Goal: Task Accomplishment & Management: Complete application form

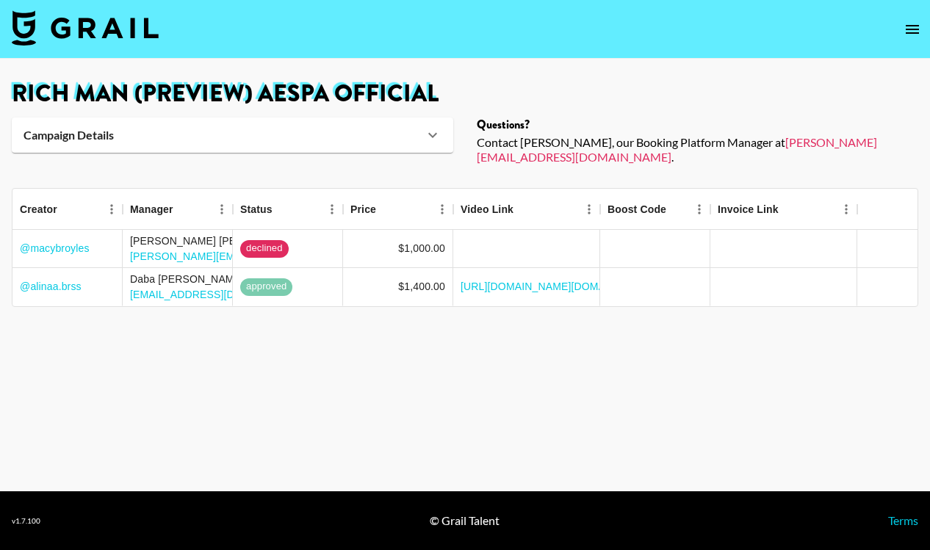
click at [21, 24] on img at bounding box center [85, 27] width 147 height 35
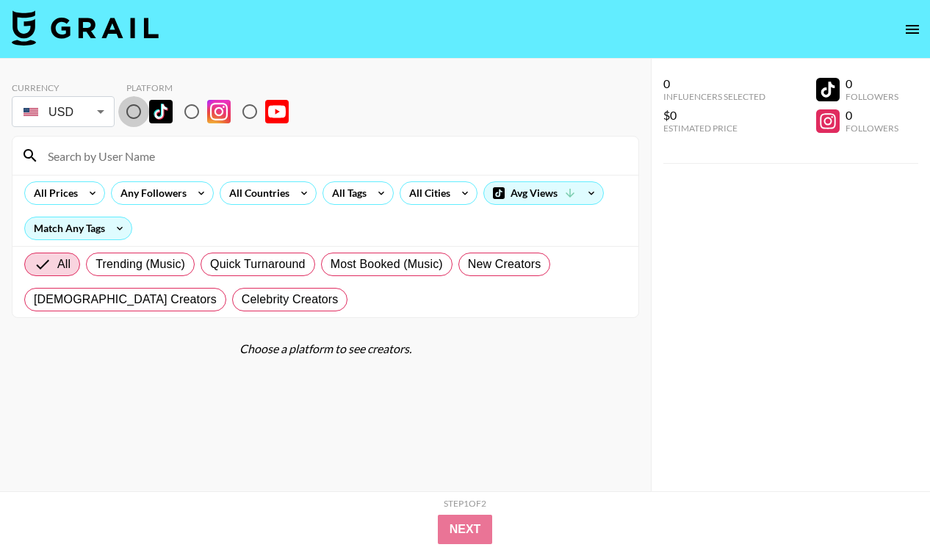
click at [133, 117] on input "radio" at bounding box center [133, 111] width 31 height 31
radio input "true"
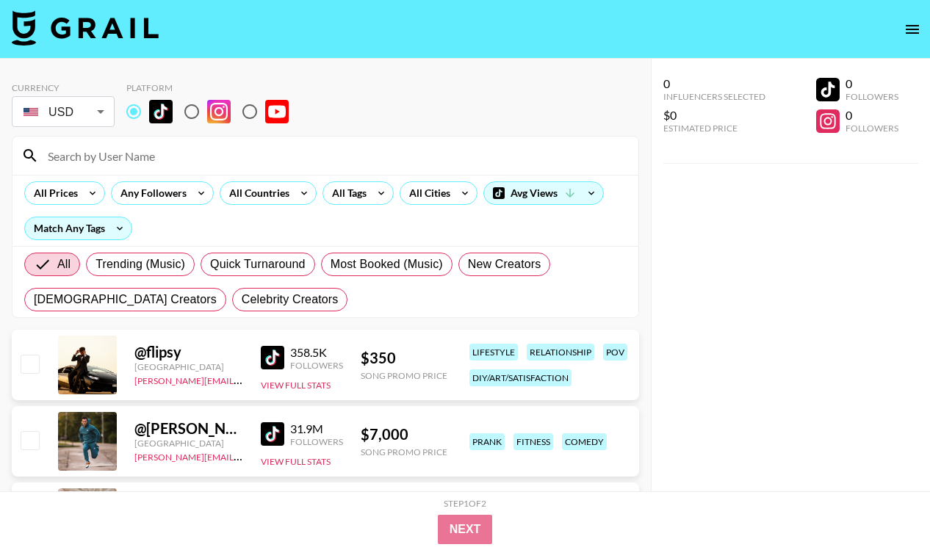
click at [132, 161] on input at bounding box center [334, 156] width 591 height 24
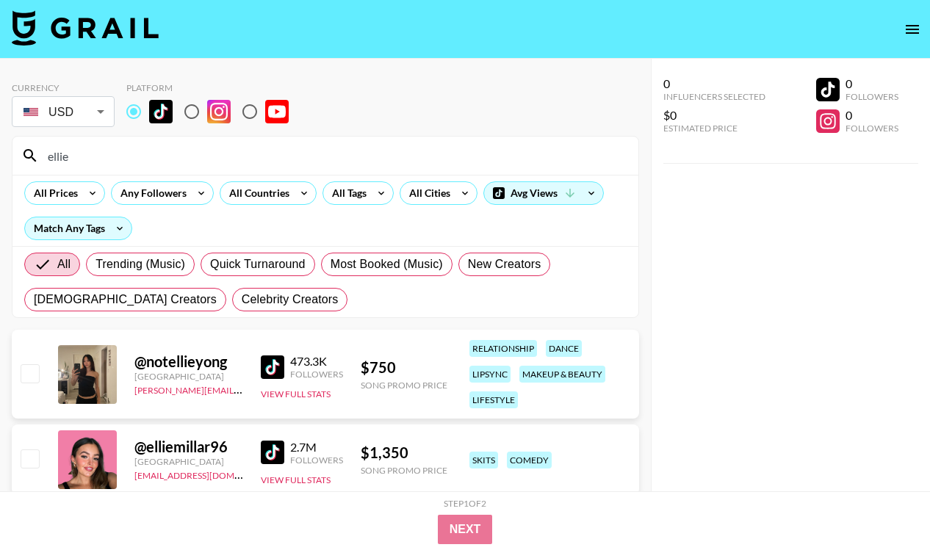
type input "ellie"
click at [34, 377] on input "checkbox" at bounding box center [30, 374] width 18 height 18
checkbox input "true"
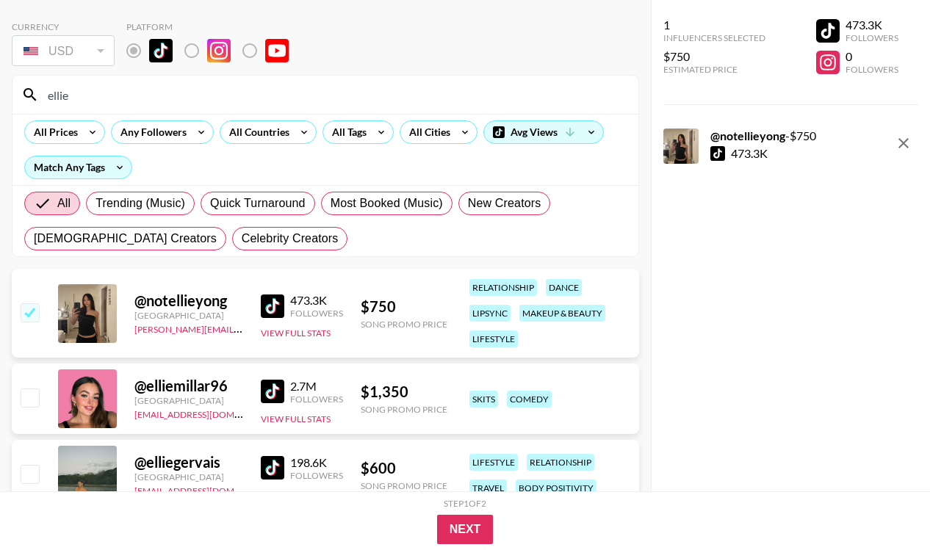
scroll to position [154, 0]
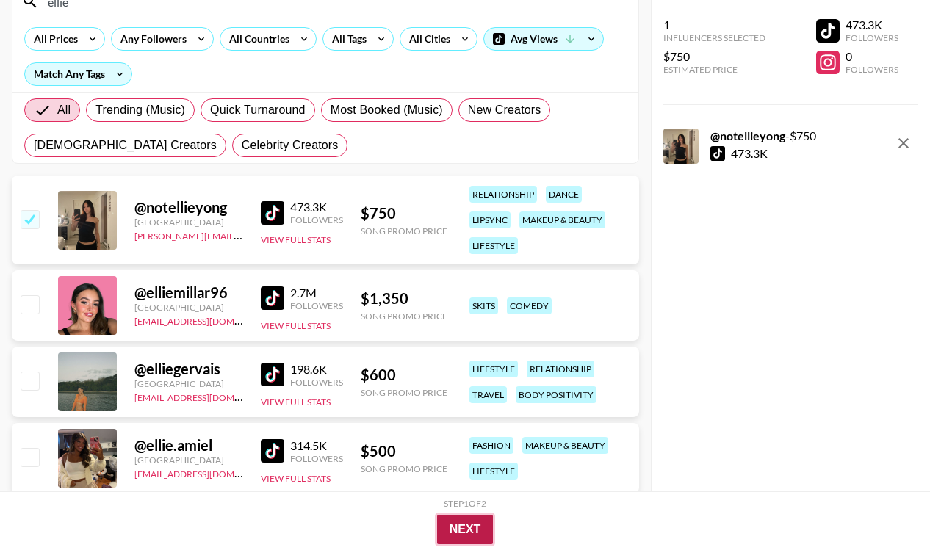
click at [442, 525] on button "Next" at bounding box center [465, 529] width 57 height 29
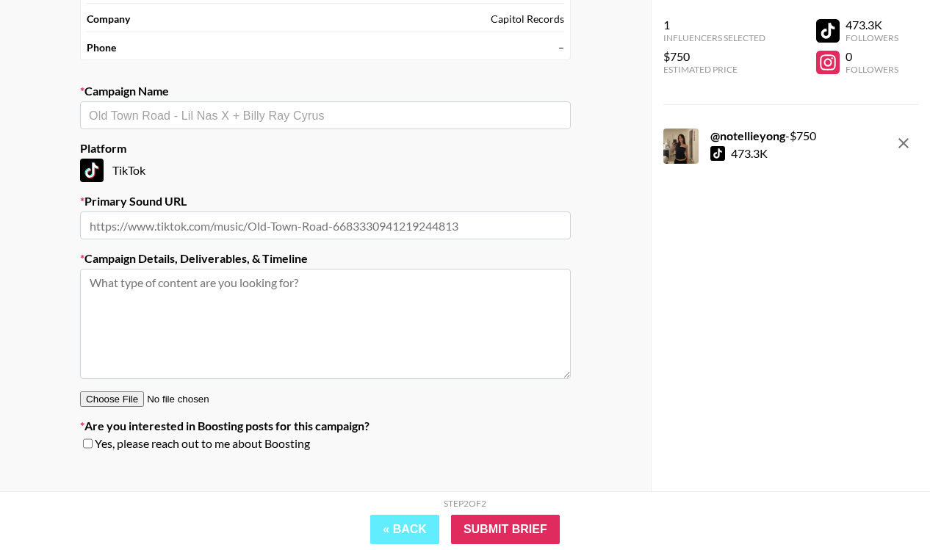
click at [280, 216] on input "text" at bounding box center [325, 226] width 491 height 28
paste input "[URL][DOMAIN_NAME]"
type input "[URL][DOMAIN_NAME]"
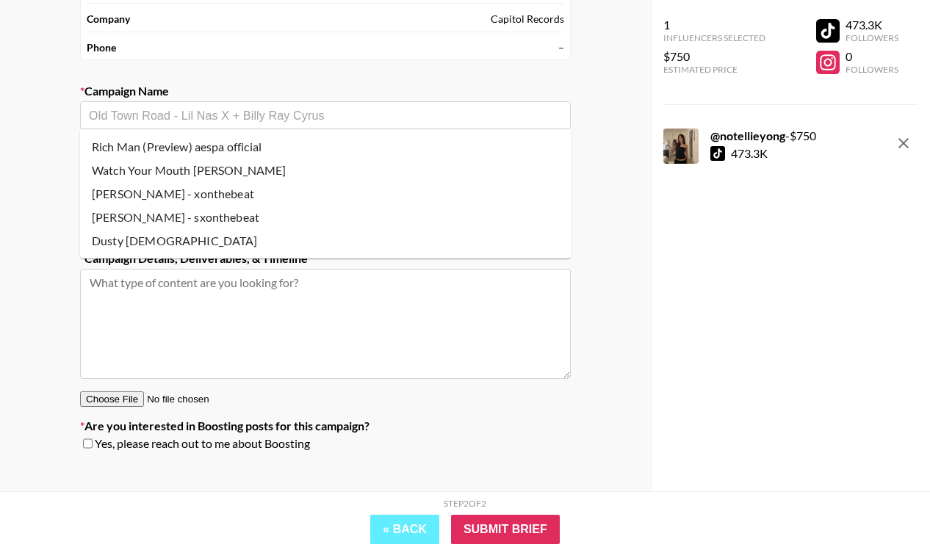
click at [195, 115] on input "text" at bounding box center [325, 115] width 473 height 17
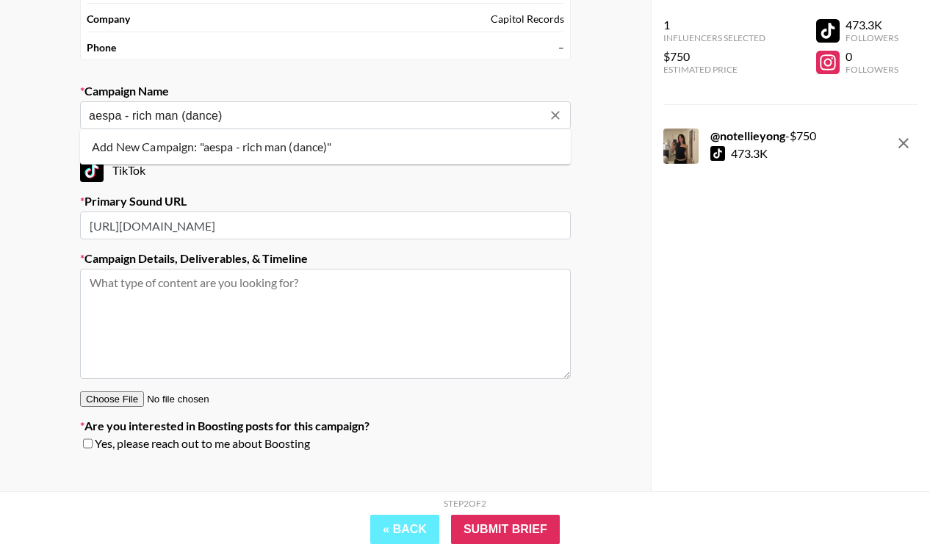
click at [224, 145] on li "Add New Campaign: "aespa - rich man (dance)"" at bounding box center [325, 147] width 491 height 24
type input "aespa - rich man (dance)"
click at [171, 313] on textarea at bounding box center [325, 324] width 491 height 110
click at [305, 301] on textarea "looking for dance" at bounding box center [325, 324] width 491 height 110
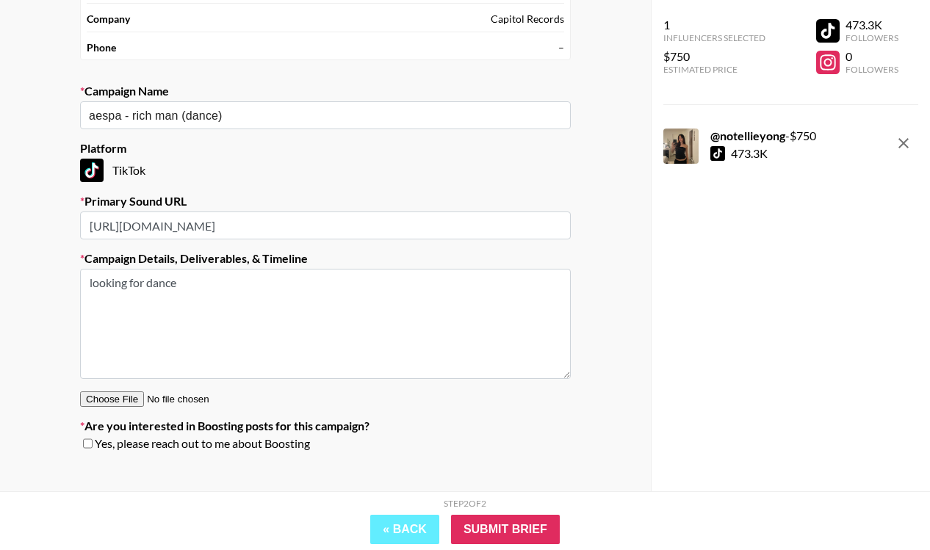
click at [305, 301] on textarea "looking for dance" at bounding box center [325, 324] width 491 height 110
paste textarea "https://www.tiktok.com/@aespa_official/video/7546456630469086482"
type textarea "dance choreo: https://www.tiktok.com/@aespa_official/video/7546456630469086482"
click at [163, 445] on span "Yes, please reach out to me about Boosting" at bounding box center [202, 444] width 215 height 15
click at [90, 446] on input "checkbox" at bounding box center [88, 444] width 10 height 10
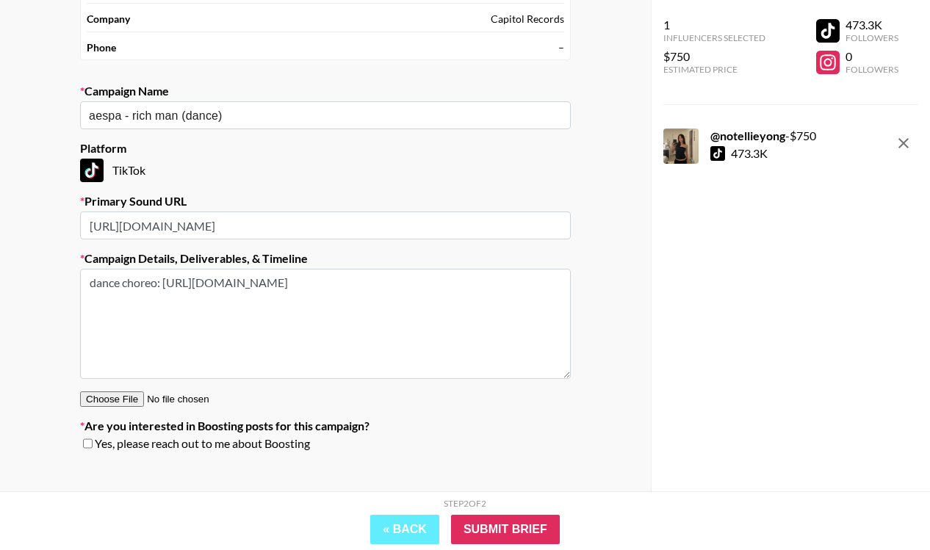
checkbox input "true"
click at [531, 528] on input "Submit Brief" at bounding box center [505, 529] width 109 height 29
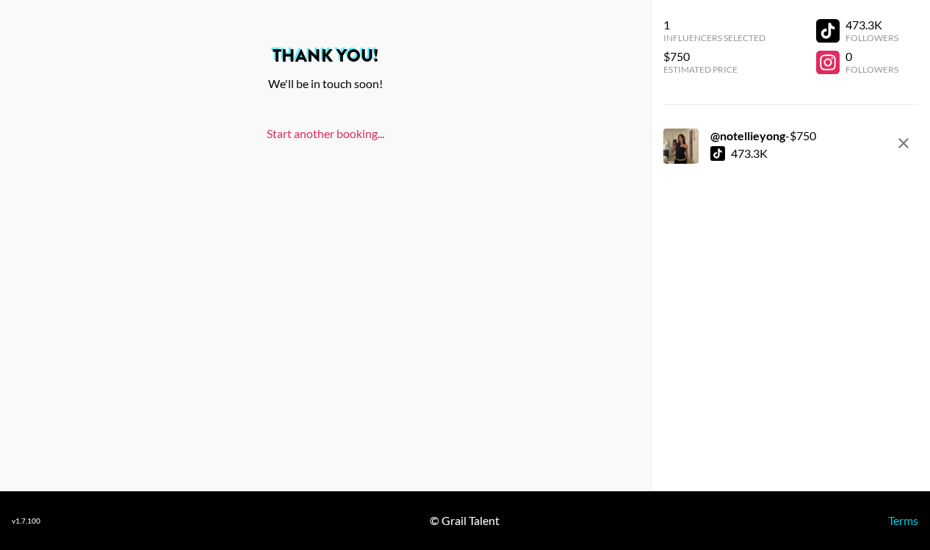
click at [342, 132] on link "Start another booking..." at bounding box center [326, 133] width 118 height 14
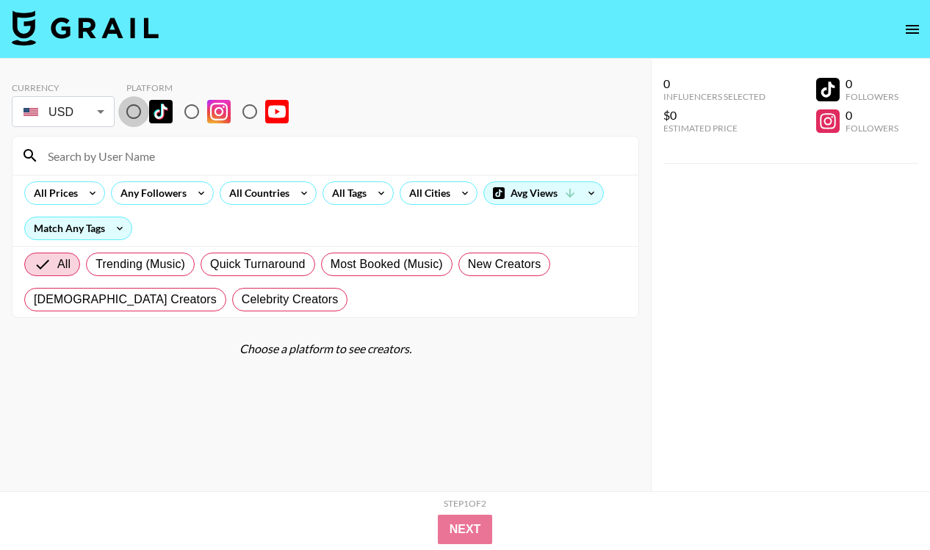
click at [134, 121] on input "radio" at bounding box center [133, 111] width 31 height 31
radio input "true"
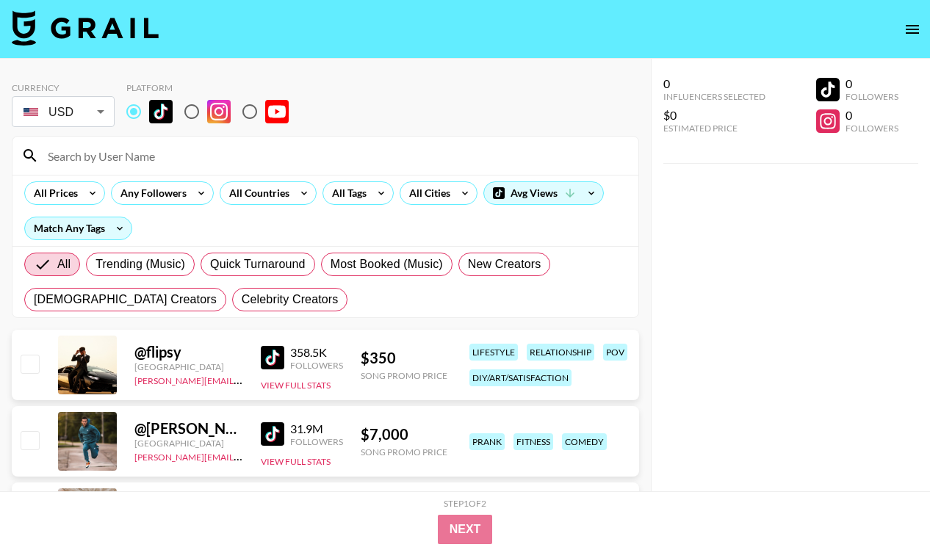
click at [134, 146] on input at bounding box center [334, 156] width 591 height 24
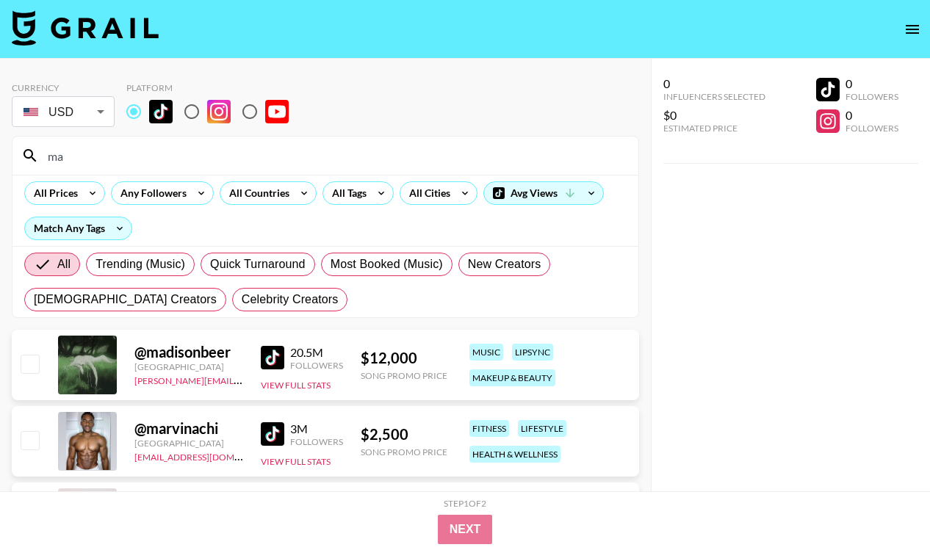
type input "m"
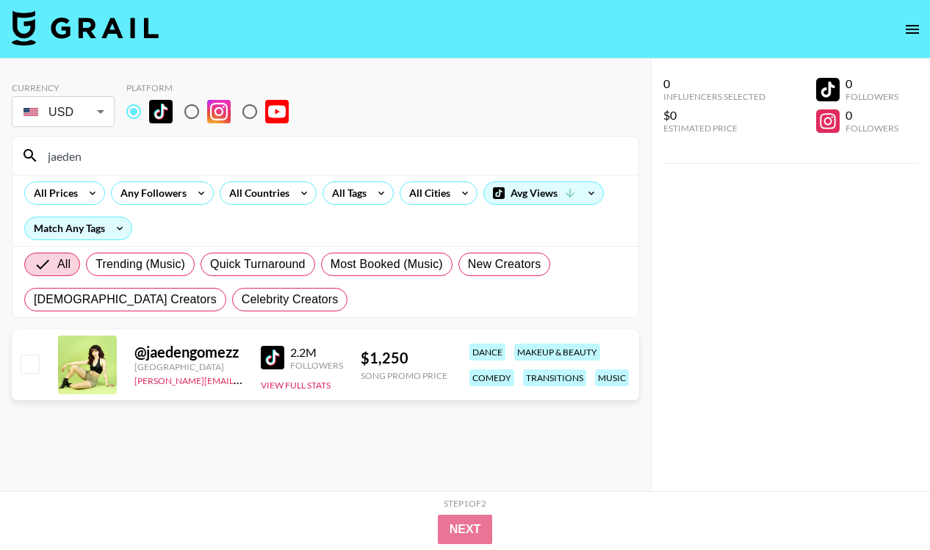
type input "jaeden"
click at [32, 365] on input "checkbox" at bounding box center [30, 364] width 18 height 18
checkbox input "true"
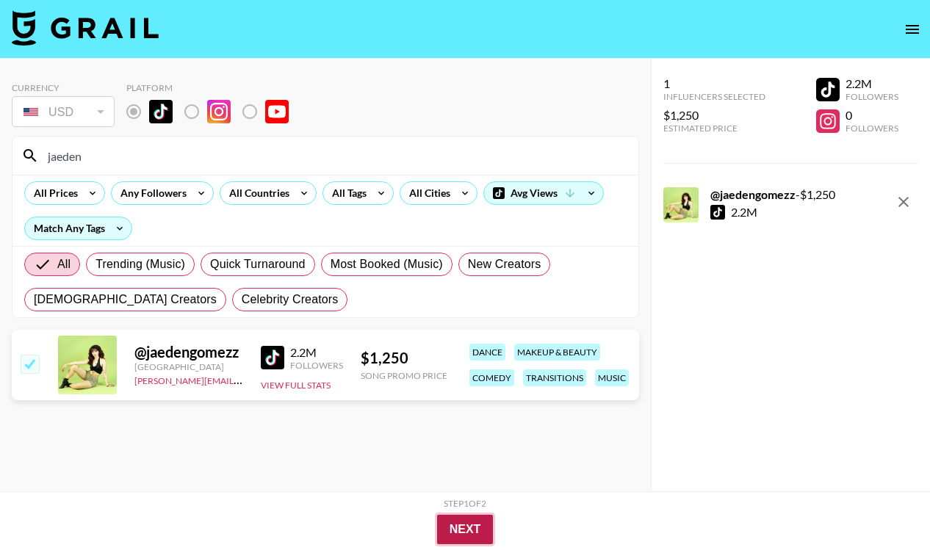
click at [471, 524] on button "Next" at bounding box center [465, 529] width 57 height 29
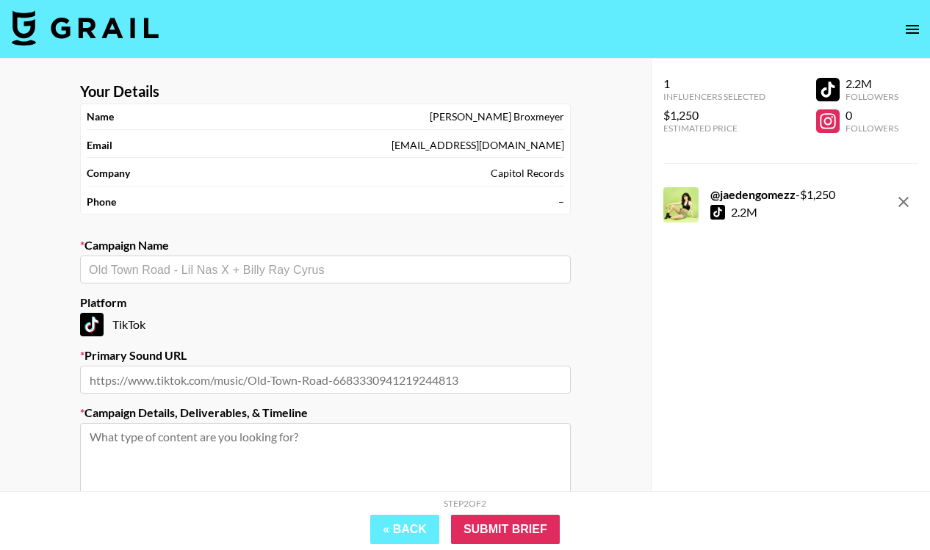
click at [209, 271] on input "text" at bounding box center [325, 270] width 473 height 17
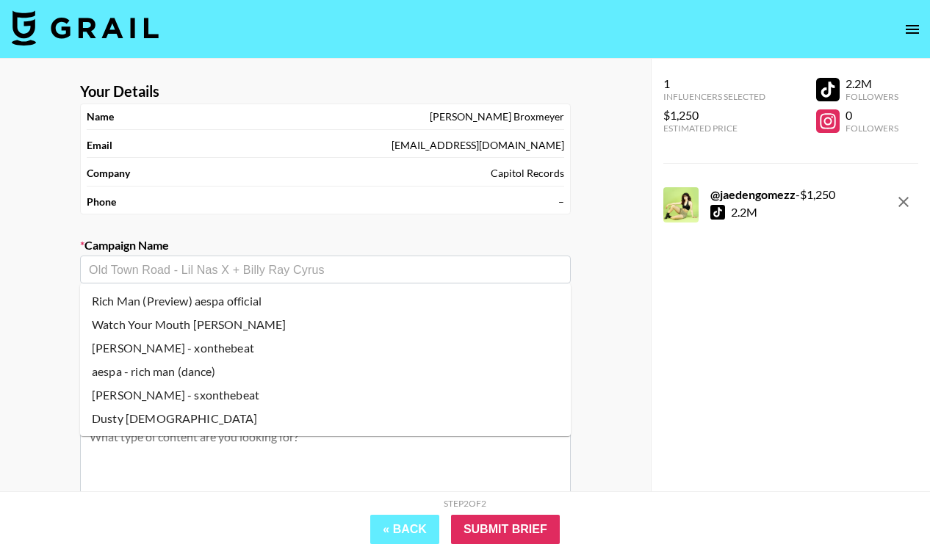
click at [207, 301] on li "Rich Man (Preview) aespa official" at bounding box center [325, 302] width 491 height 24
type input "Rich Man (Preview) aespa official"
type input "[URL][DOMAIN_NAME]"
type textarea "TikTok -- lip sync or similar with text on screen pertaining to the concept of …"
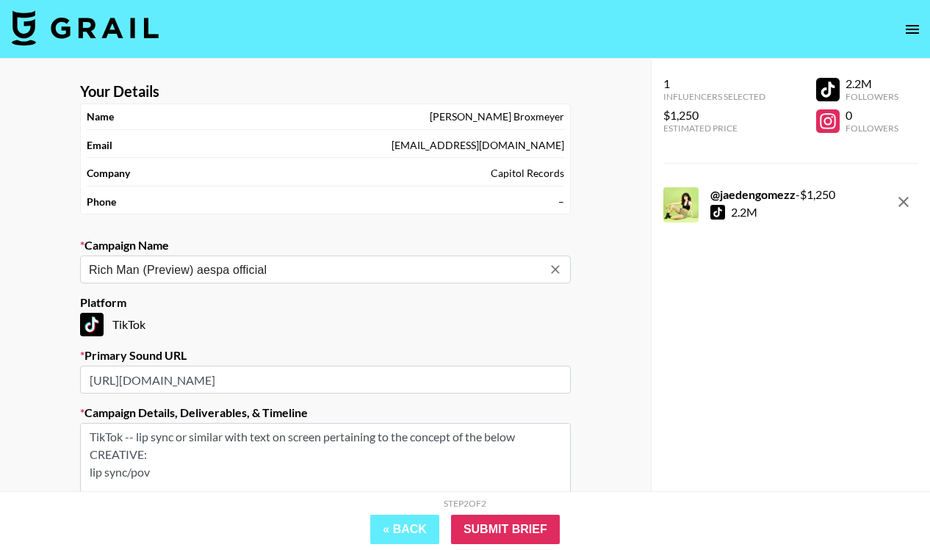
scroll to position [101, 0]
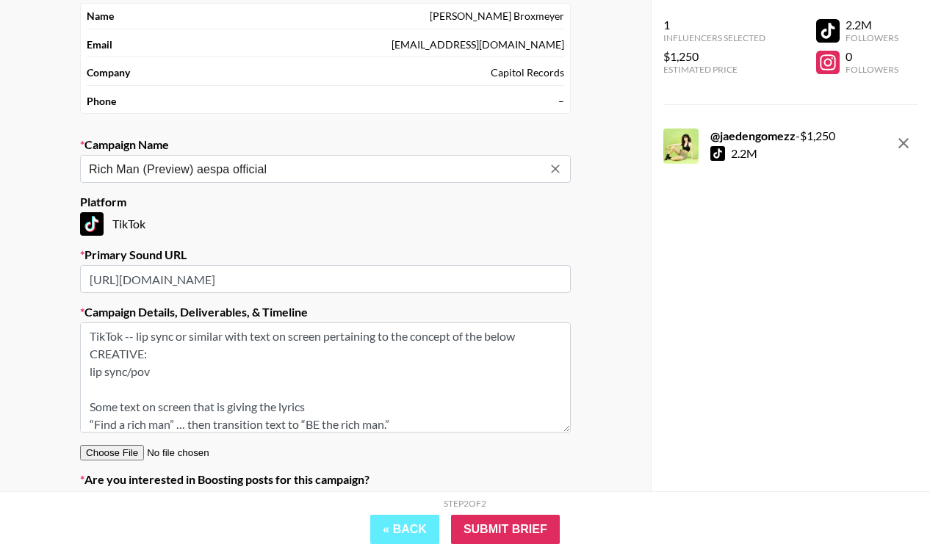
click at [552, 173] on icon "Clear" at bounding box center [555, 169] width 9 height 9
click at [323, 276] on input "[URL][DOMAIN_NAME]" at bounding box center [325, 279] width 491 height 28
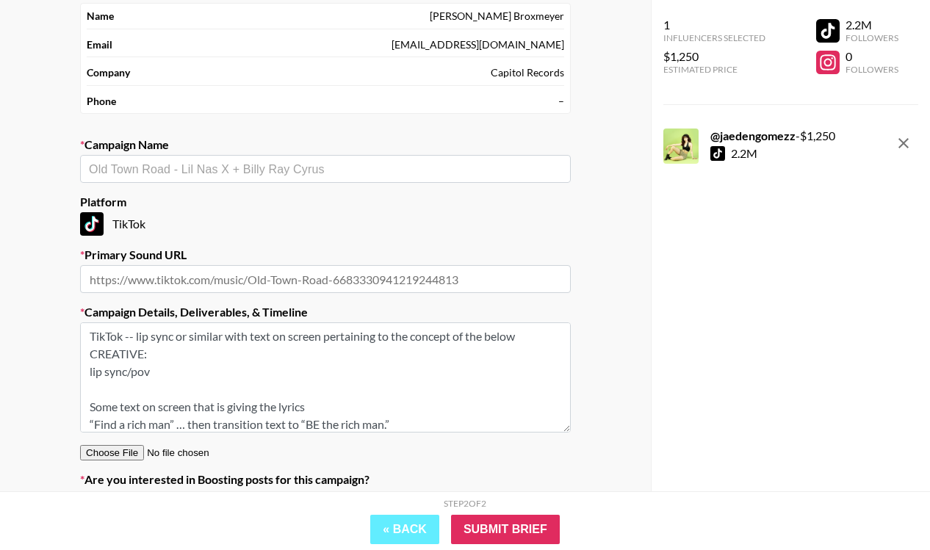
scroll to position [129, 0]
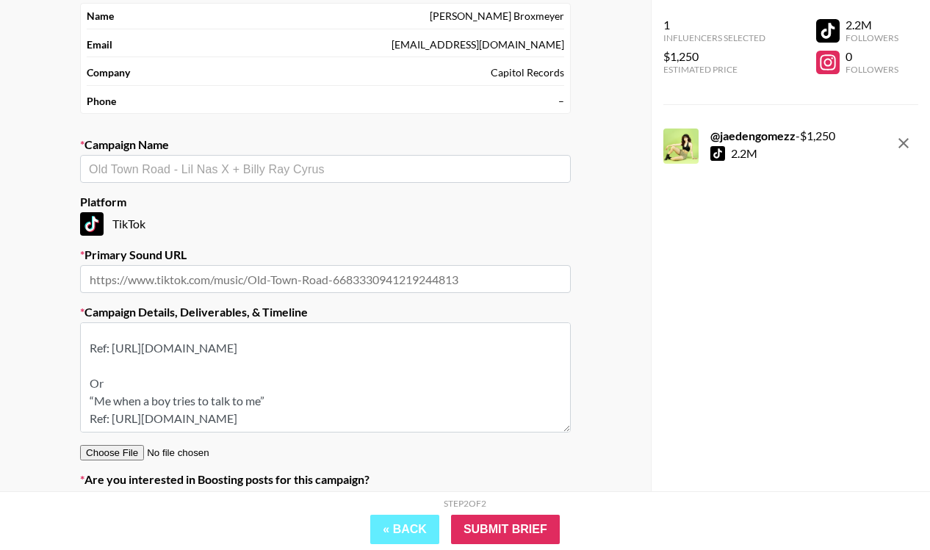
drag, startPoint x: 90, startPoint y: 337, endPoint x: 584, endPoint y: 506, distance: 521.8
click at [584, 506] on div "Your Details Name [PERSON_NAME] Email [PERSON_NAME][EMAIL_ADDRESS][PERSON_NAME]…" at bounding box center [465, 261] width 930 height 606
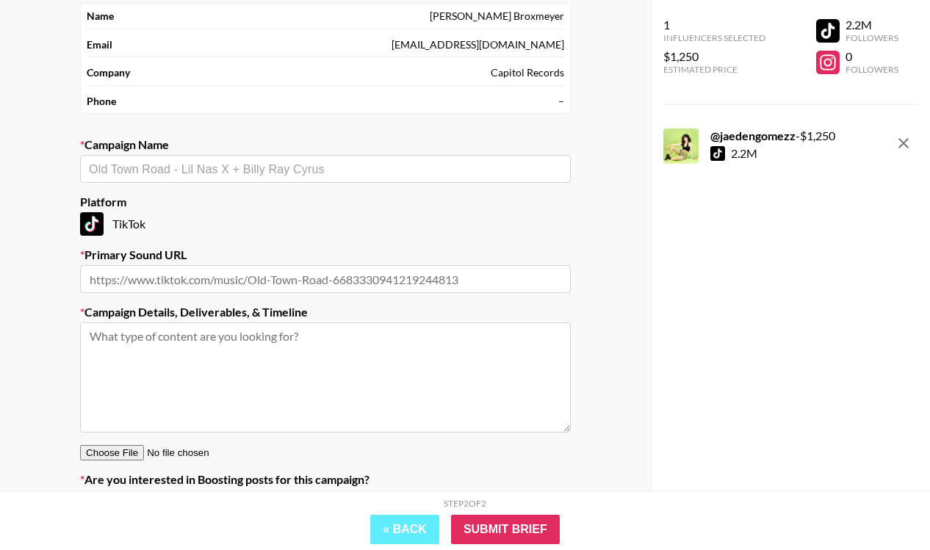
scroll to position [0, 0]
click at [314, 158] on div "​" at bounding box center [325, 169] width 491 height 28
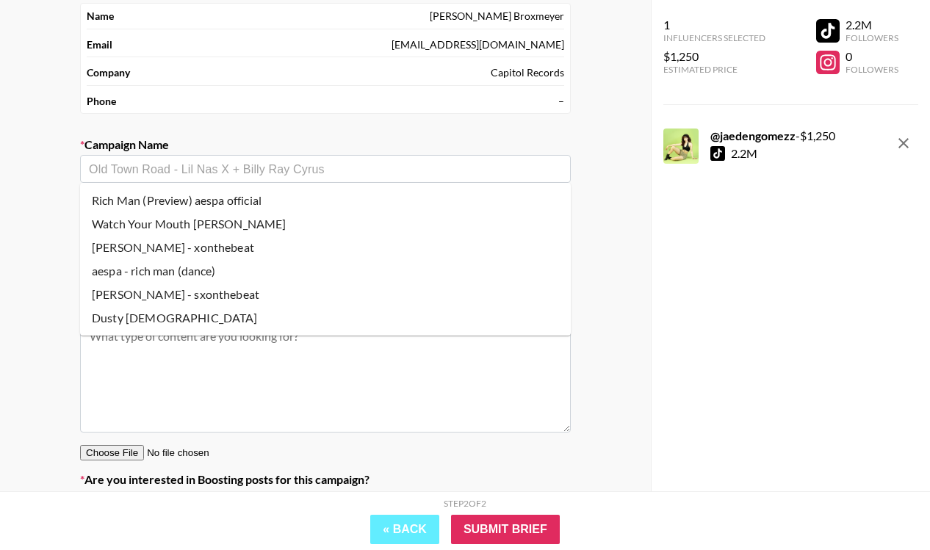
scroll to position [122, 0]
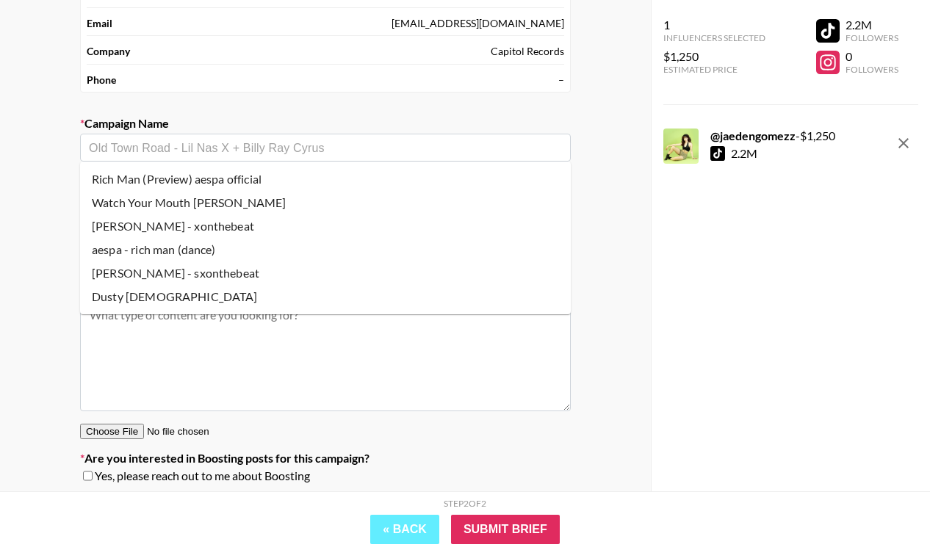
click at [262, 251] on li "aespa - rich man (dance)" at bounding box center [325, 250] width 491 height 24
type input "aespa - rich man (dance)"
type input "[URL][DOMAIN_NAME]"
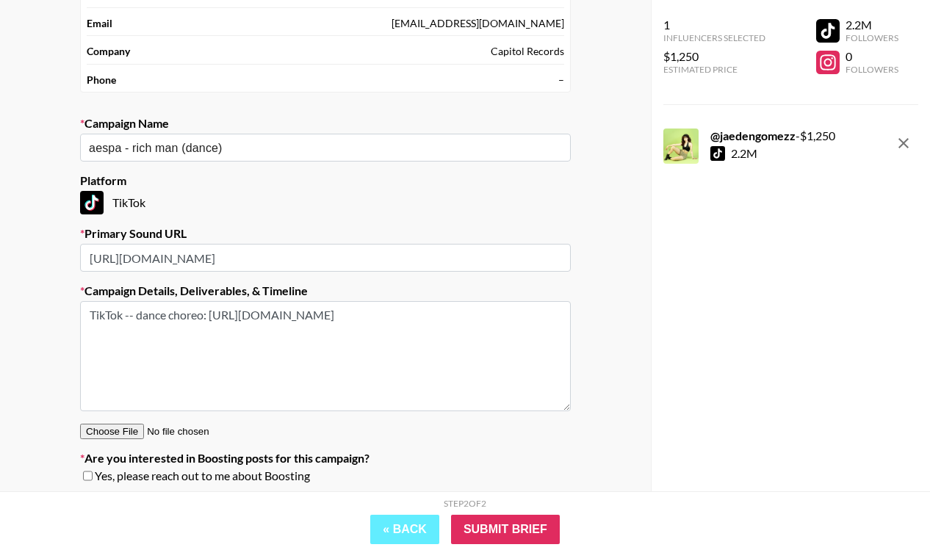
click at [459, 344] on textarea "TikTok -- dance choreo: [URL][DOMAIN_NAME]" at bounding box center [325, 356] width 491 height 110
paste textarea "[URL][DOMAIN_NAME]"
drag, startPoint x: 443, startPoint y: 365, endPoint x: 61, endPoint y: 286, distance: 390.2
click at [61, 286] on div "Your Details Name [PERSON_NAME] Email [PERSON_NAME][EMAIL_ADDRESS][PERSON_NAME]…" at bounding box center [325, 240] width 651 height 606
type textarea "TikTok -- dance choreo: [URL][DOMAIN_NAME] other example: [URL][DOMAIN_NAME]"
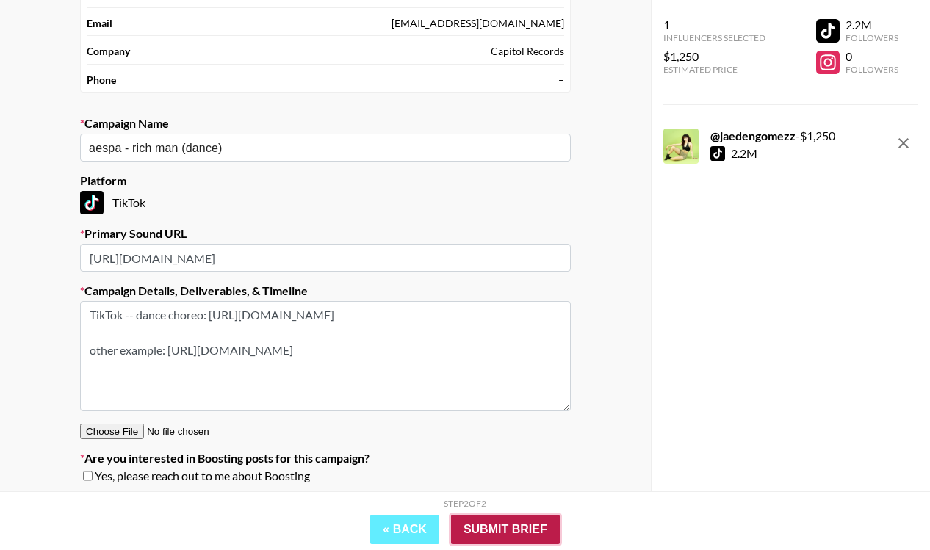
drag, startPoint x: 513, startPoint y: 527, endPoint x: 254, endPoint y: 462, distance: 266.7
click at [254, 462] on div "Your Details Name [PERSON_NAME] Email [PERSON_NAME][EMAIL_ADDRESS][PERSON_NAME]…" at bounding box center [465, 240] width 930 height 606
click at [85, 481] on div "Yes, please reach out to me about Boosting" at bounding box center [325, 476] width 491 height 15
click at [85, 481] on input "checkbox" at bounding box center [88, 476] width 10 height 10
checkbox input "true"
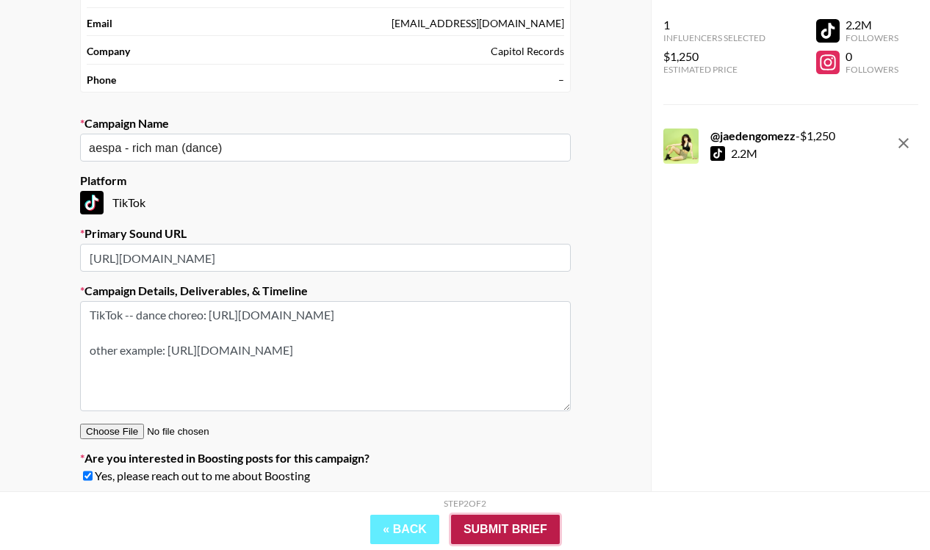
click at [483, 536] on input "Submit Brief" at bounding box center [505, 529] width 109 height 29
